Goal: Transaction & Acquisition: Purchase product/service

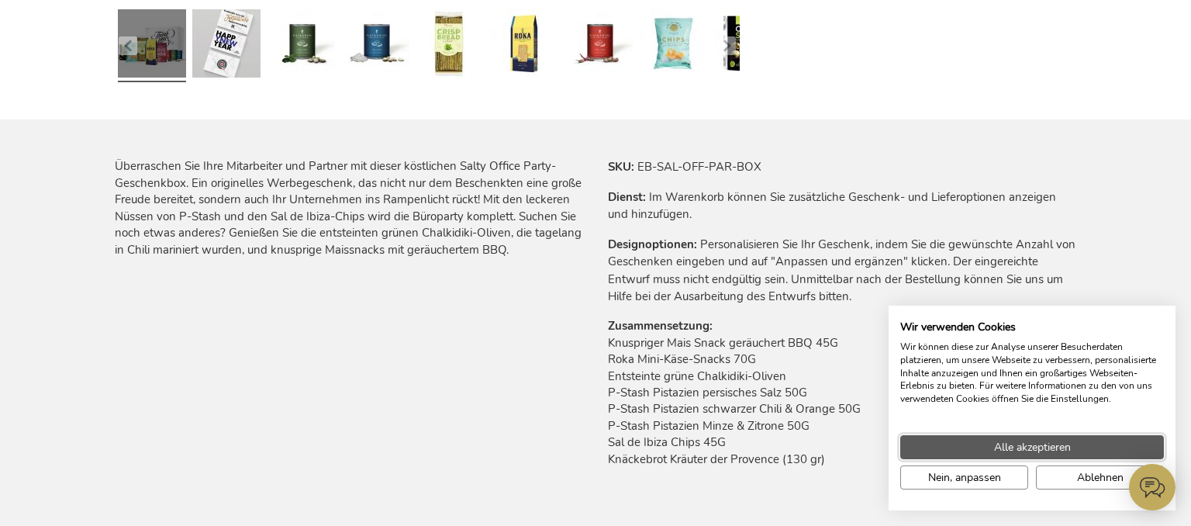
click at [1045, 447] on span "Alle akzeptieren" at bounding box center [1032, 447] width 77 height 16
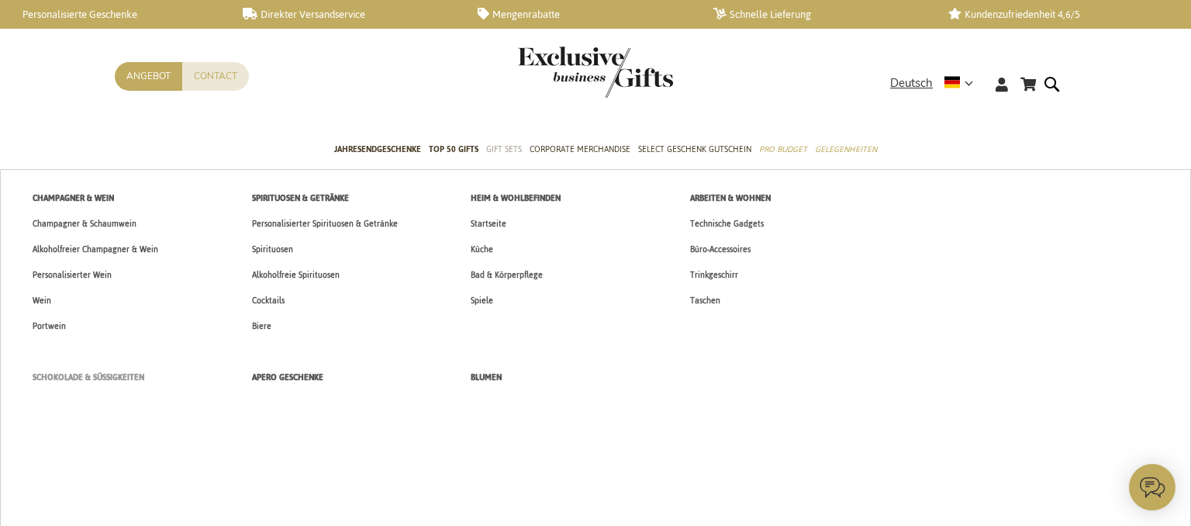
click at [98, 374] on span "Schokolade & Süßigkeiten" at bounding box center [89, 377] width 112 height 16
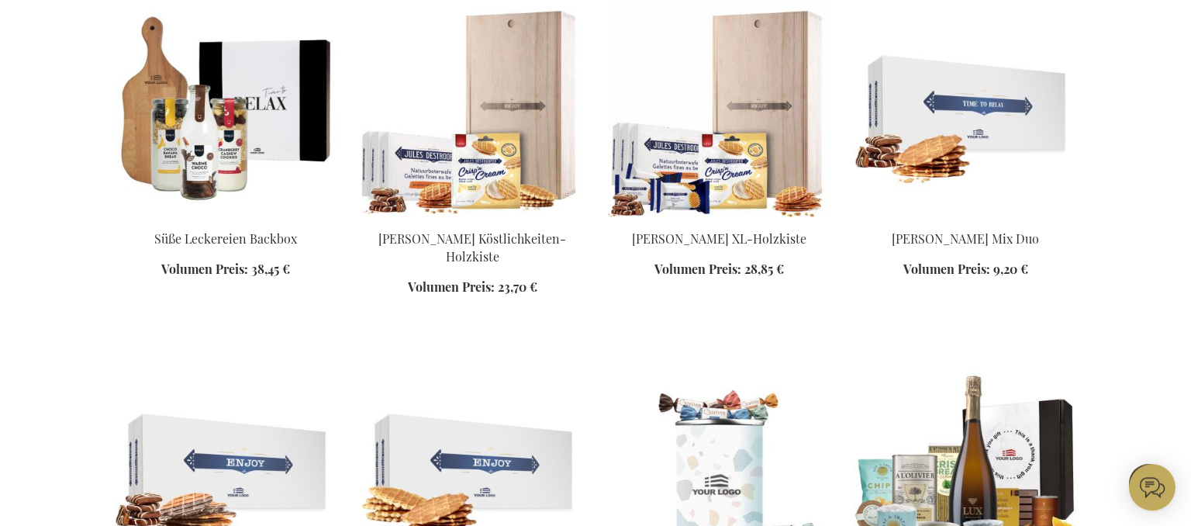
scroll to position [1392, 0]
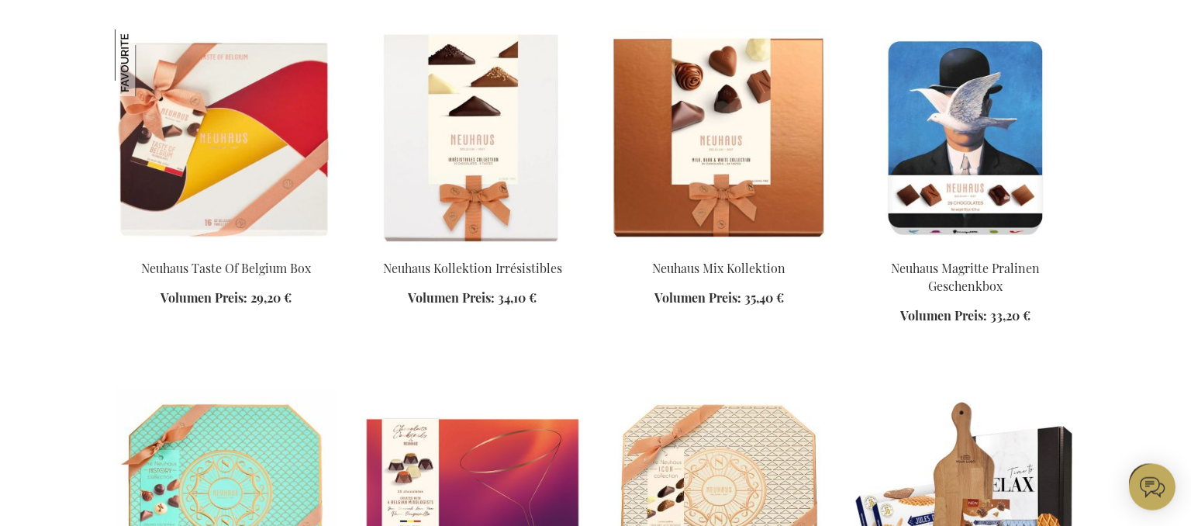
scroll to position [2457, 0]
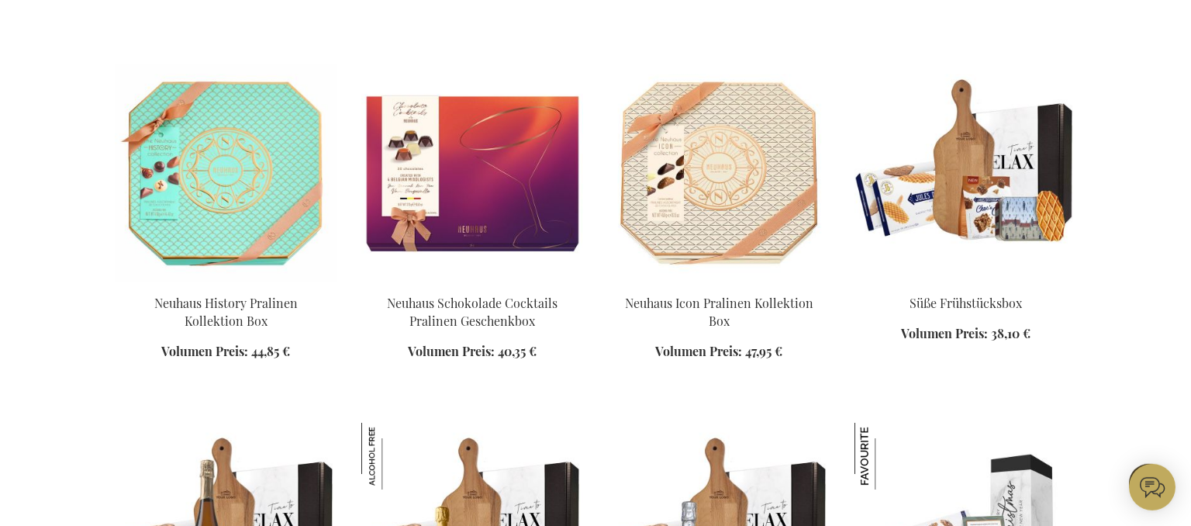
scroll to position [2867, 0]
